Goal: Navigation & Orientation: Find specific page/section

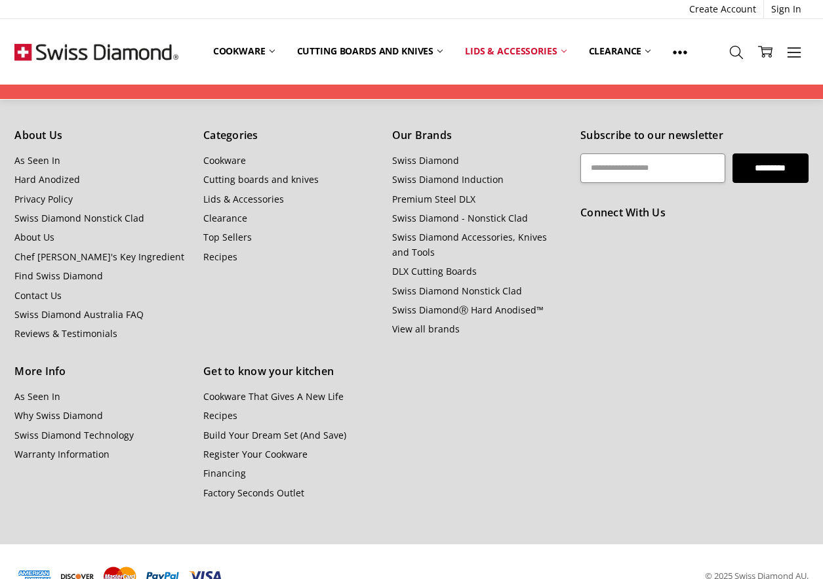
scroll to position [1170, 0]
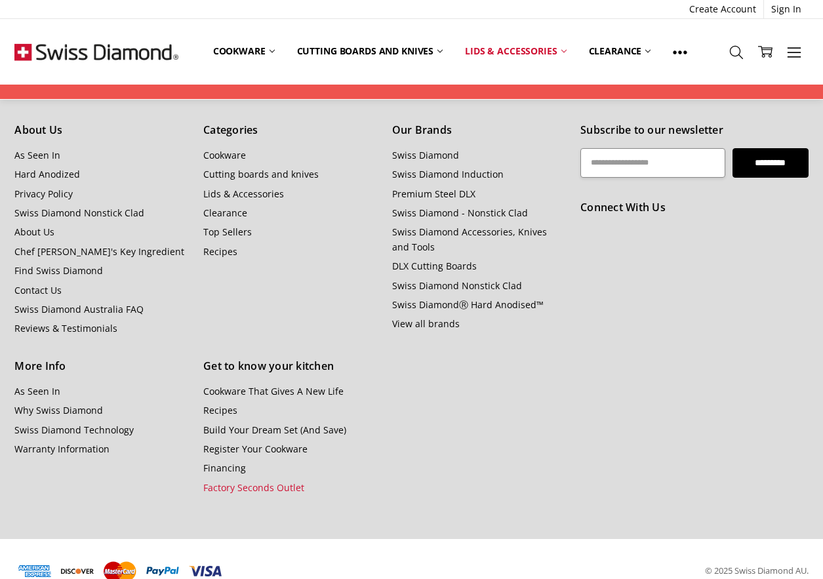
click at [222, 482] on link "Factory Seconds Outlet" at bounding box center [253, 488] width 101 height 12
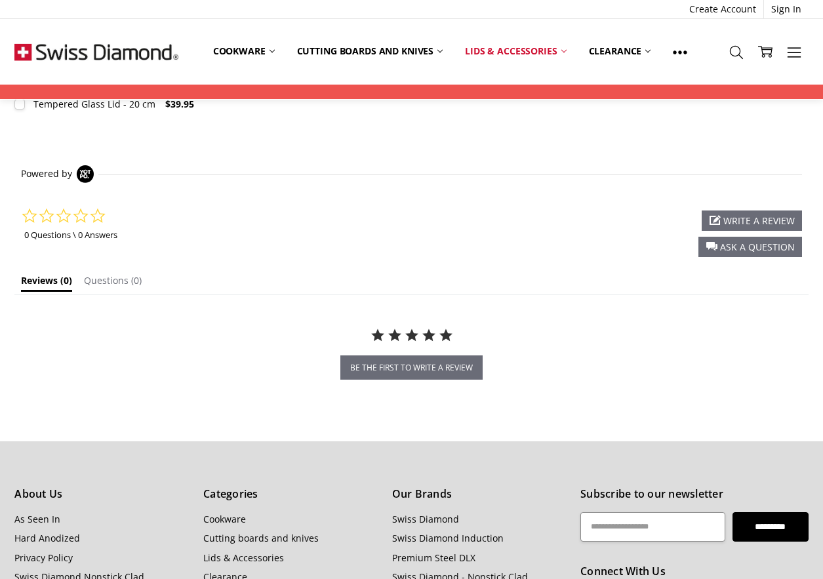
scroll to position [771, 0]
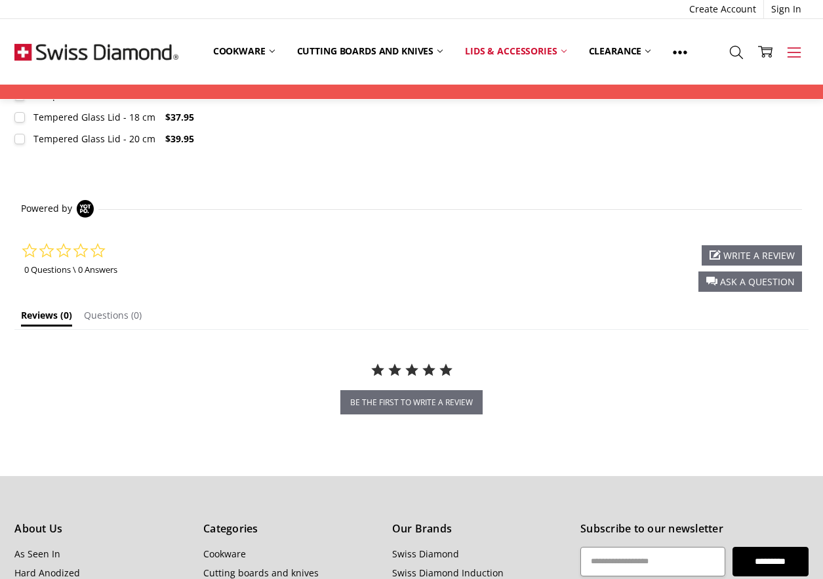
click at [789, 53] on icon at bounding box center [794, 52] width 14 height 14
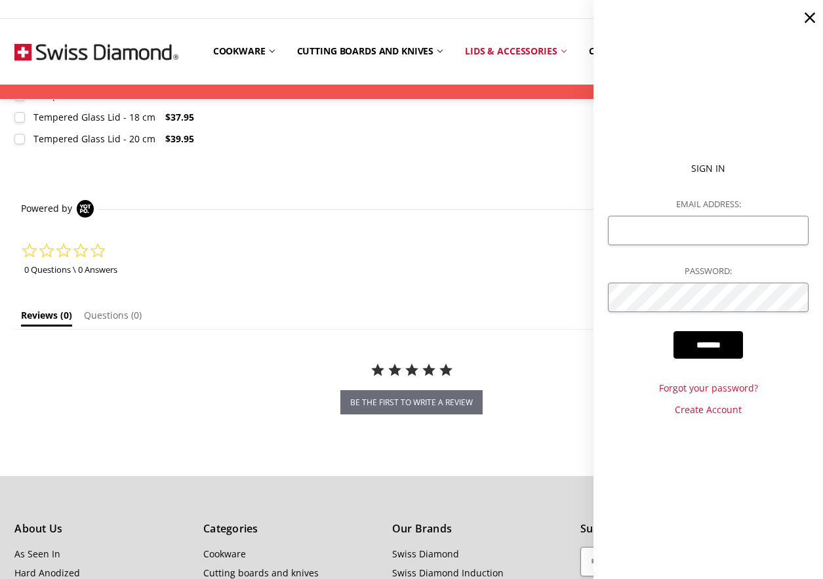
click at [809, 16] on use at bounding box center [810, 17] width 10 height 10
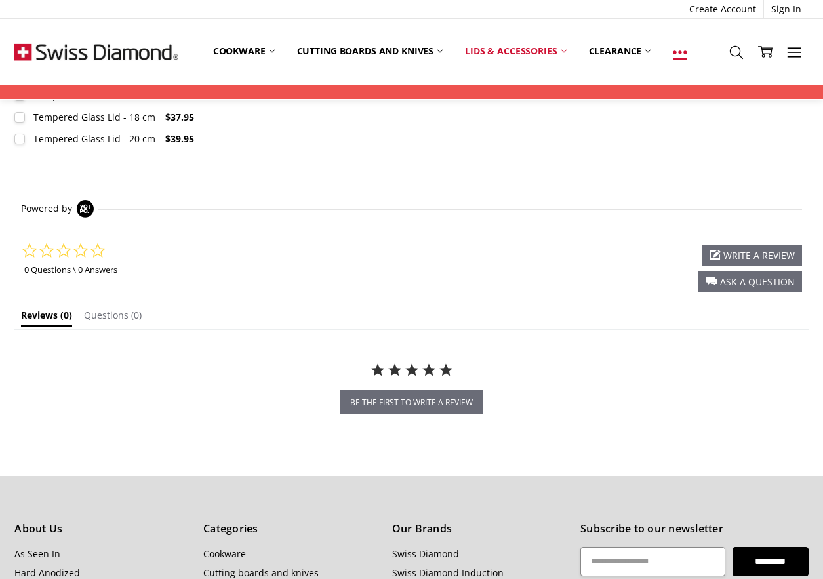
click at [688, 52] on use at bounding box center [681, 52] width 14 height 3
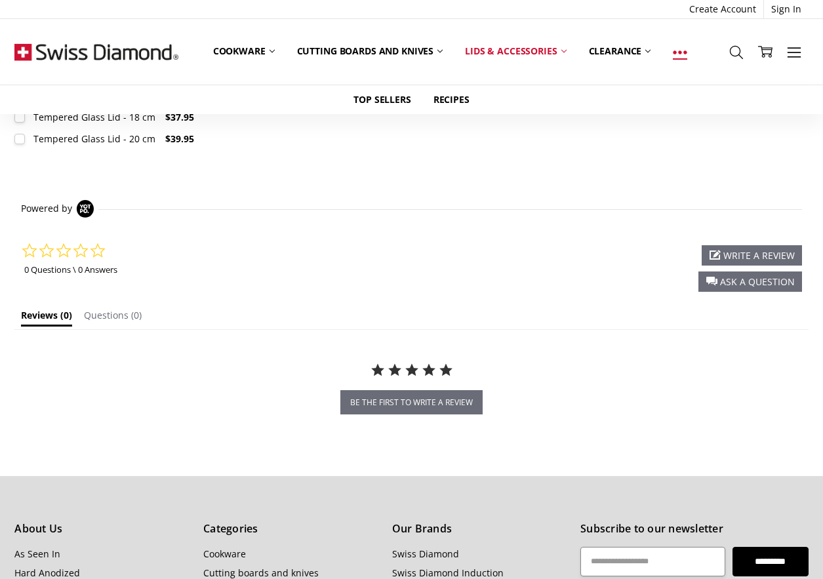
click at [680, 52] on use at bounding box center [681, 52] width 14 height 3
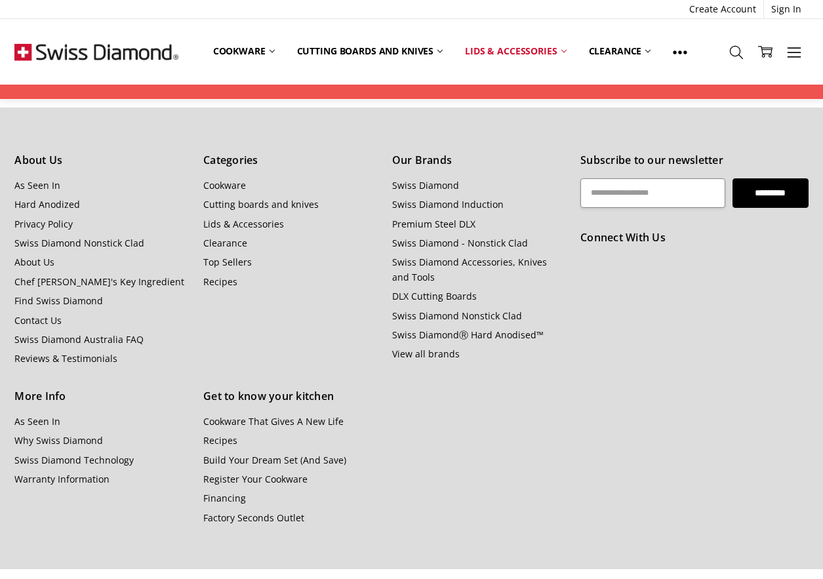
scroll to position [1142, 0]
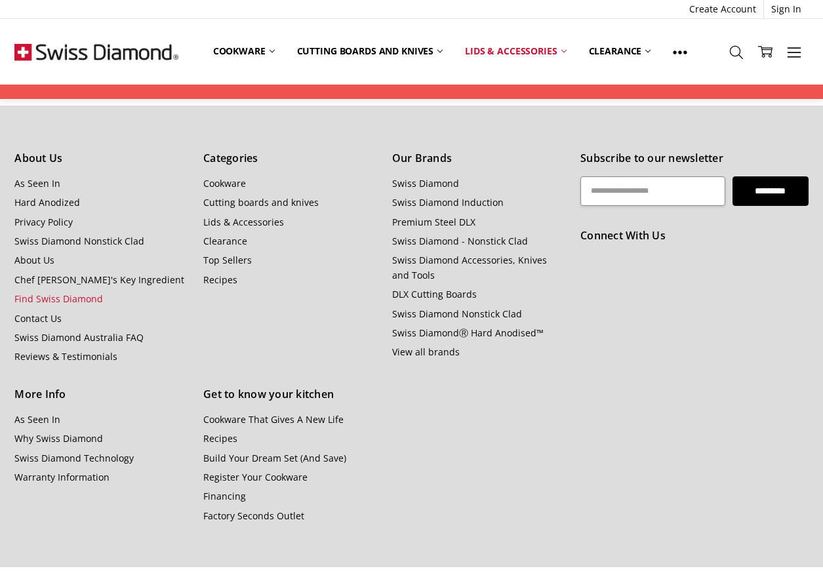
click at [37, 297] on link "Find Swiss Diamond" at bounding box center [58, 299] width 89 height 12
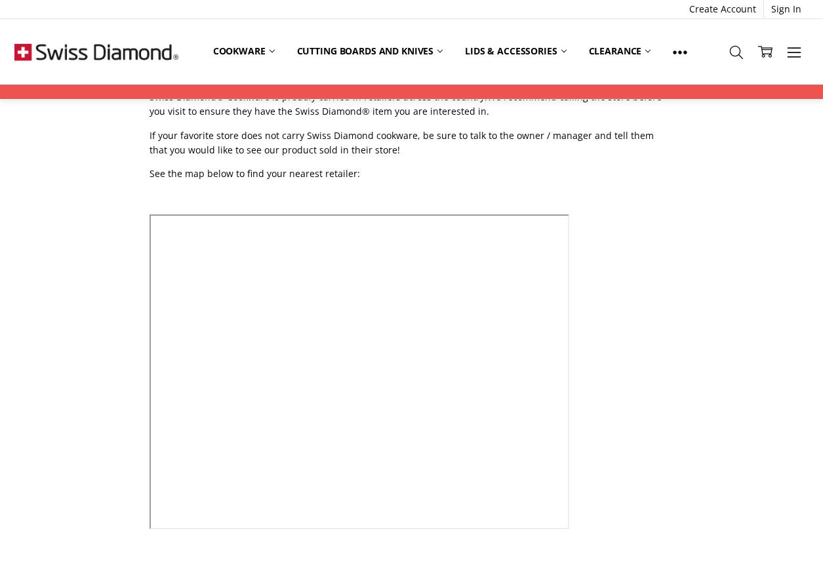
scroll to position [108, 0]
